Goal: Navigation & Orientation: Find specific page/section

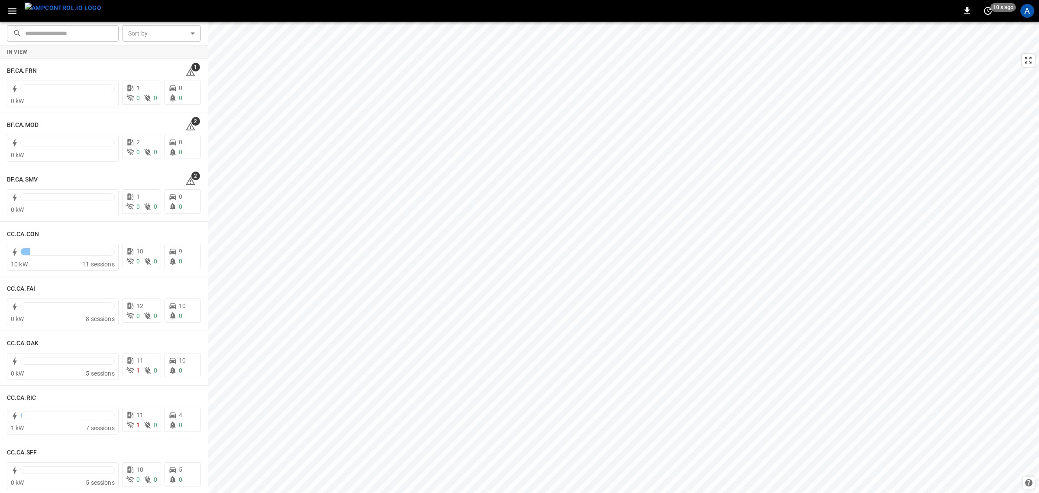
scroll to position [379, 0]
click at [13, 10] on icon "button" at bounding box center [12, 11] width 11 height 11
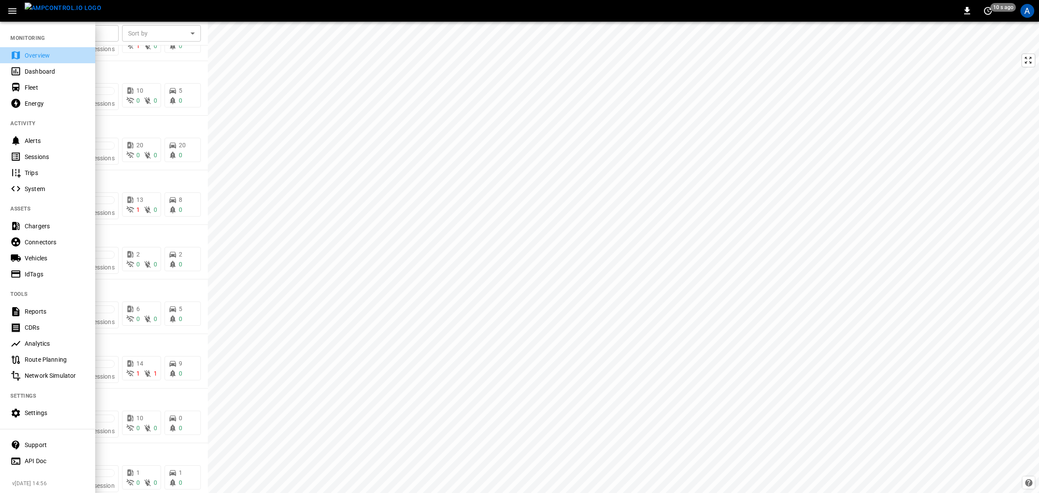
click at [40, 58] on div "Overview" at bounding box center [55, 55] width 60 height 9
